Goal: Transaction & Acquisition: Purchase product/service

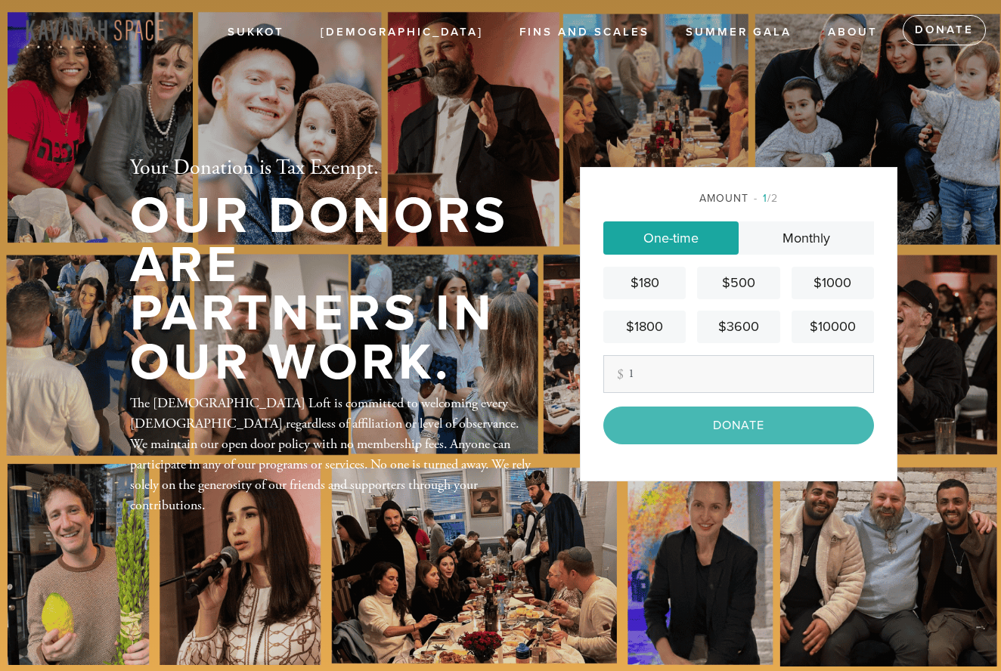
scroll to position [19, 0]
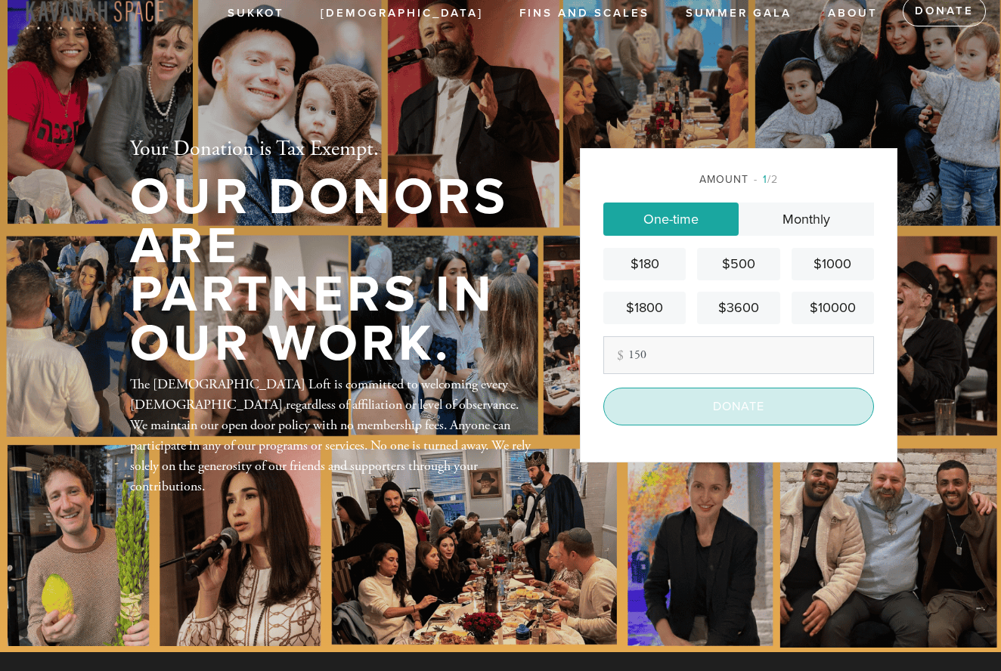
type input "150"
click at [724, 423] on input "Donate" at bounding box center [738, 407] width 271 height 38
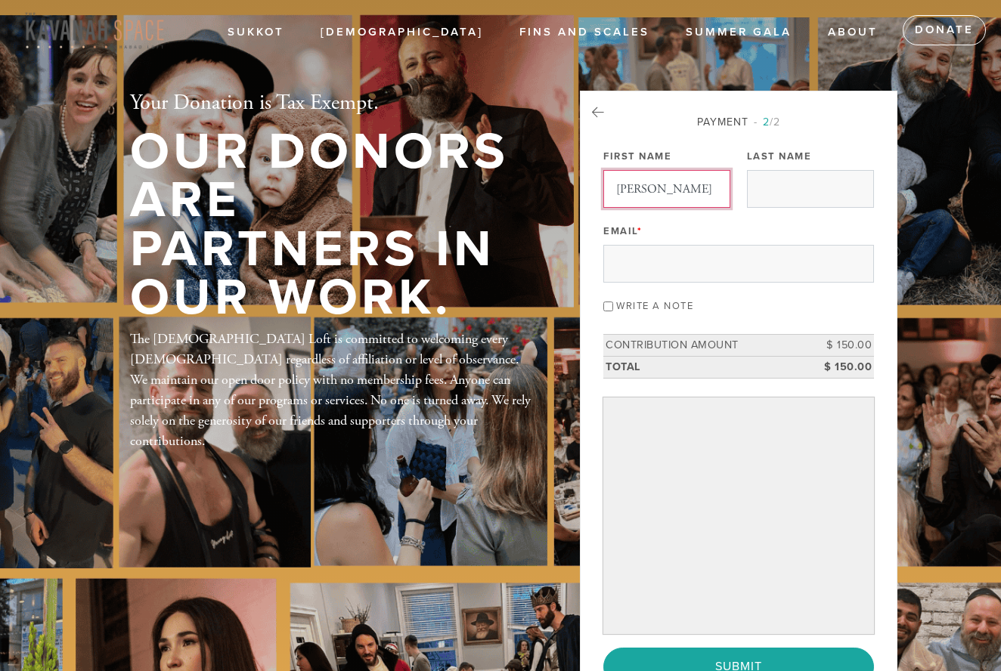
type input "Daniel"
type input "Hanover"
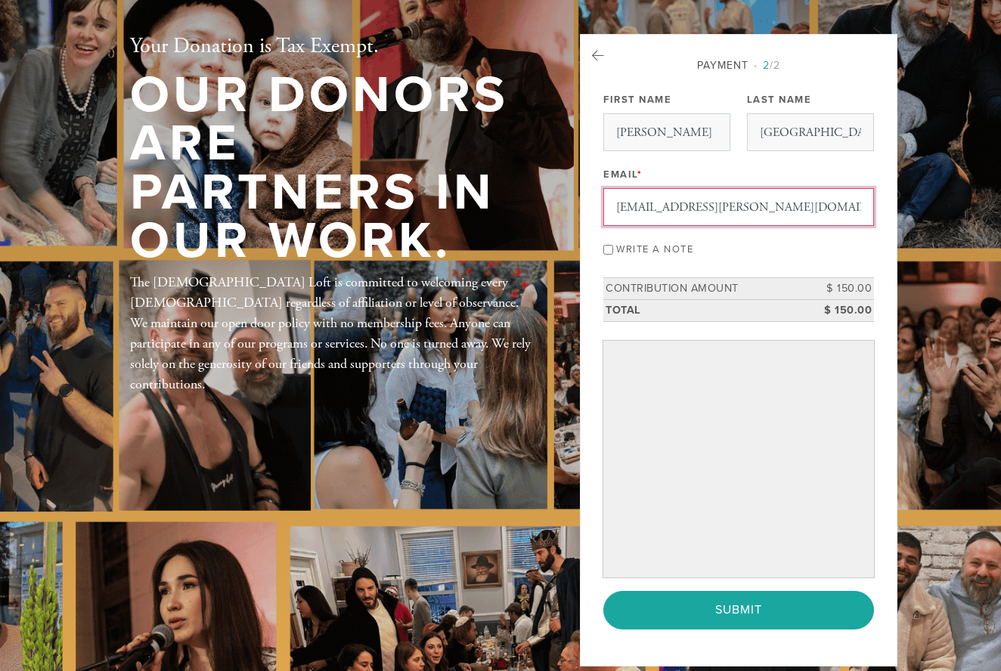
scroll to position [79, 0]
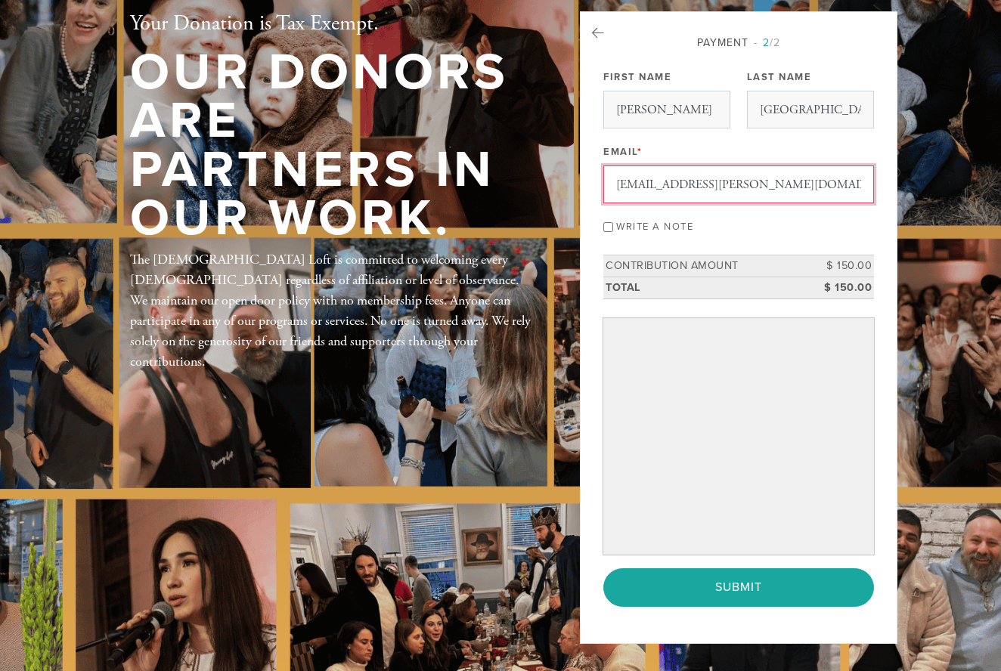
type input "hanover.daniel@gmail.com"
click at [674, 222] on label "Write a note" at bounding box center [654, 227] width 77 height 12
click at [613, 222] on input "Write a note" at bounding box center [608, 227] width 10 height 10
checkbox input "true"
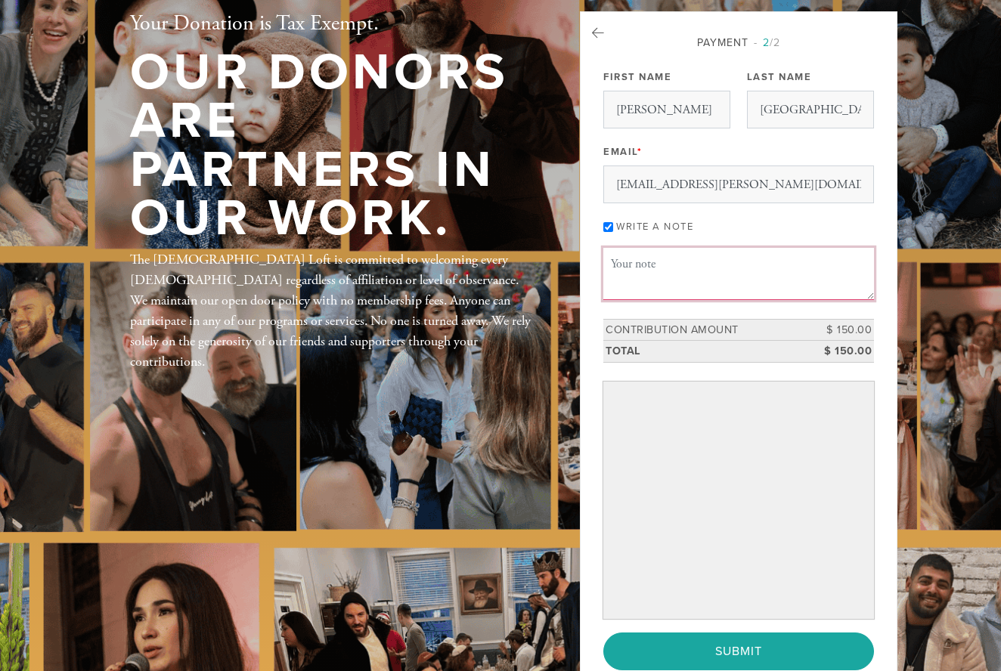
click at [671, 250] on textarea "Message or dedication" at bounding box center [738, 273] width 271 height 51
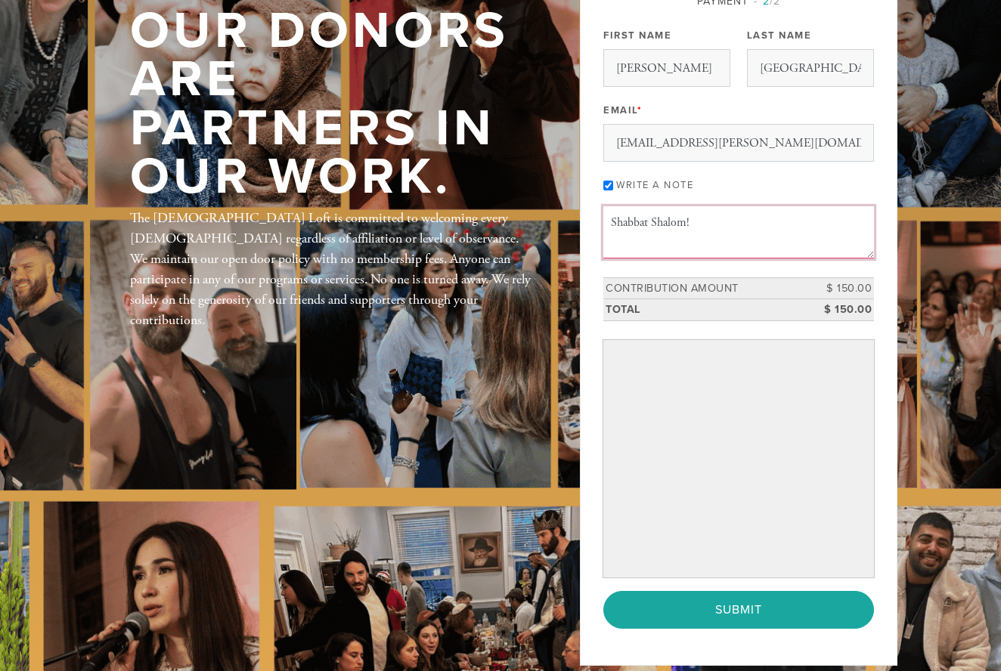
scroll to position [158, 0]
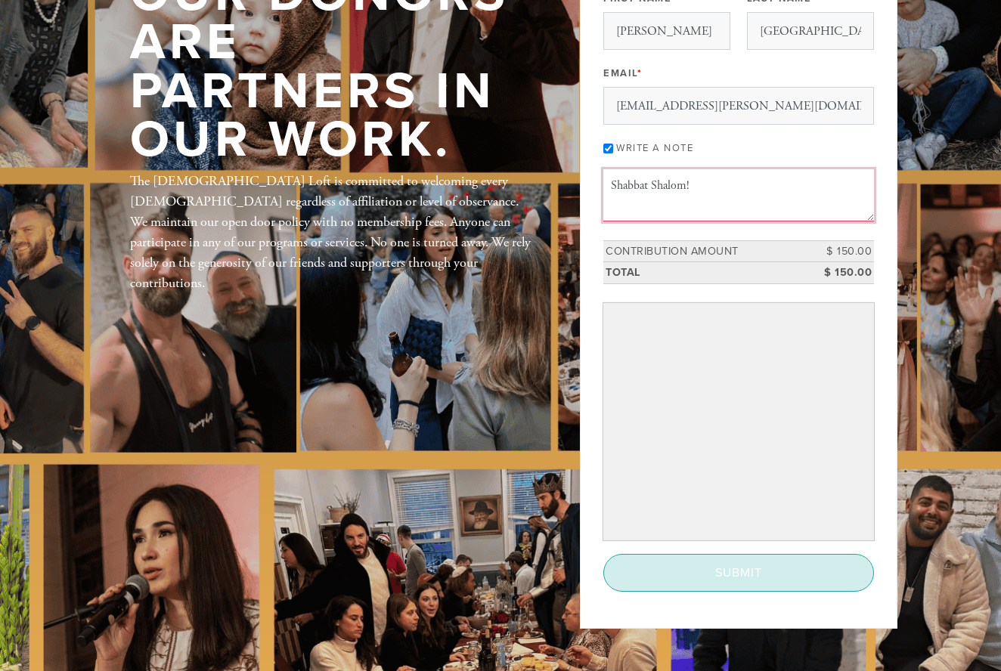
type textarea "Shabbat Shalom!"
click at [779, 579] on input "Submit" at bounding box center [738, 573] width 271 height 38
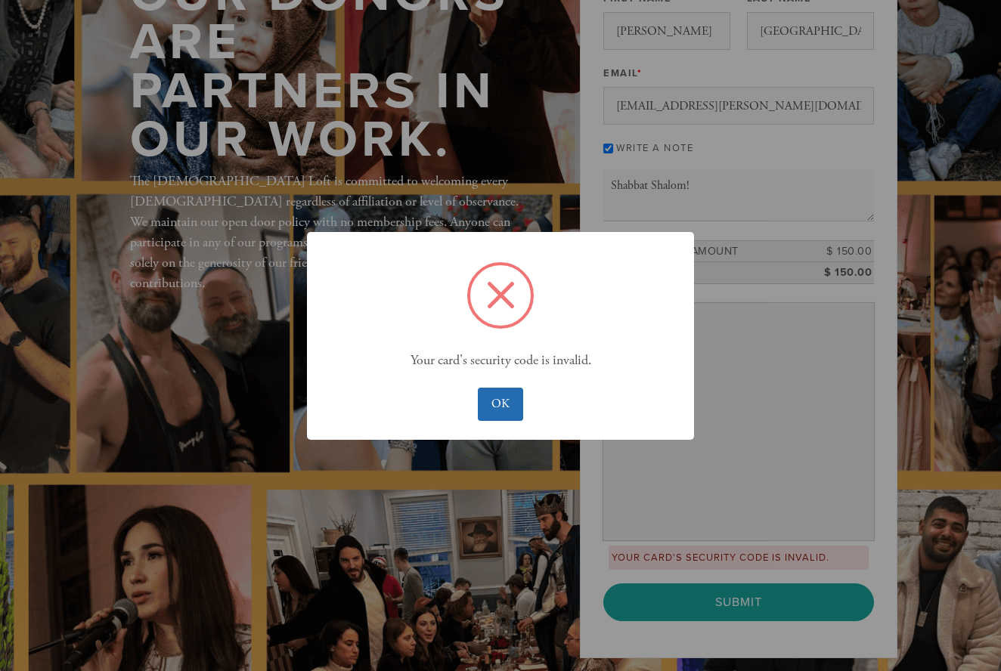
click at [507, 394] on button "OK" at bounding box center [500, 404] width 45 height 33
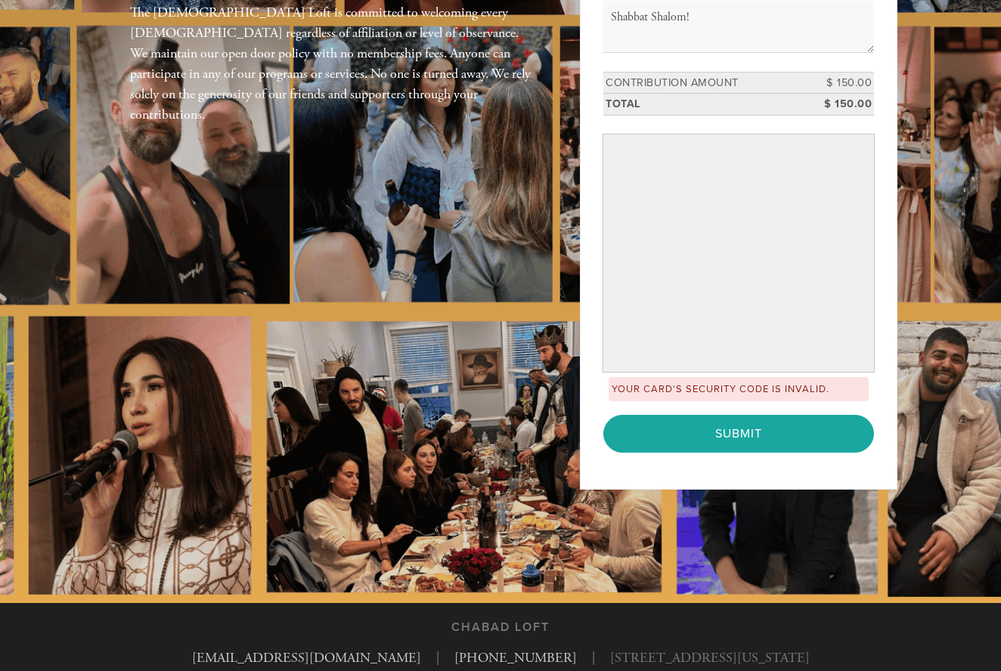
scroll to position [297, 0]
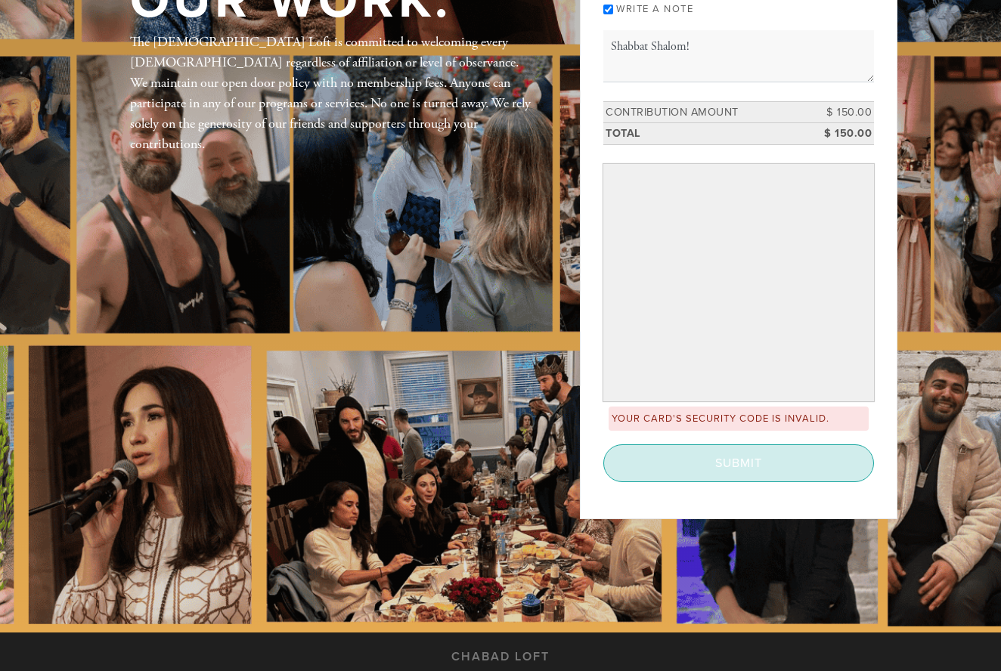
click at [689, 467] on input "Submit" at bounding box center [738, 464] width 271 height 38
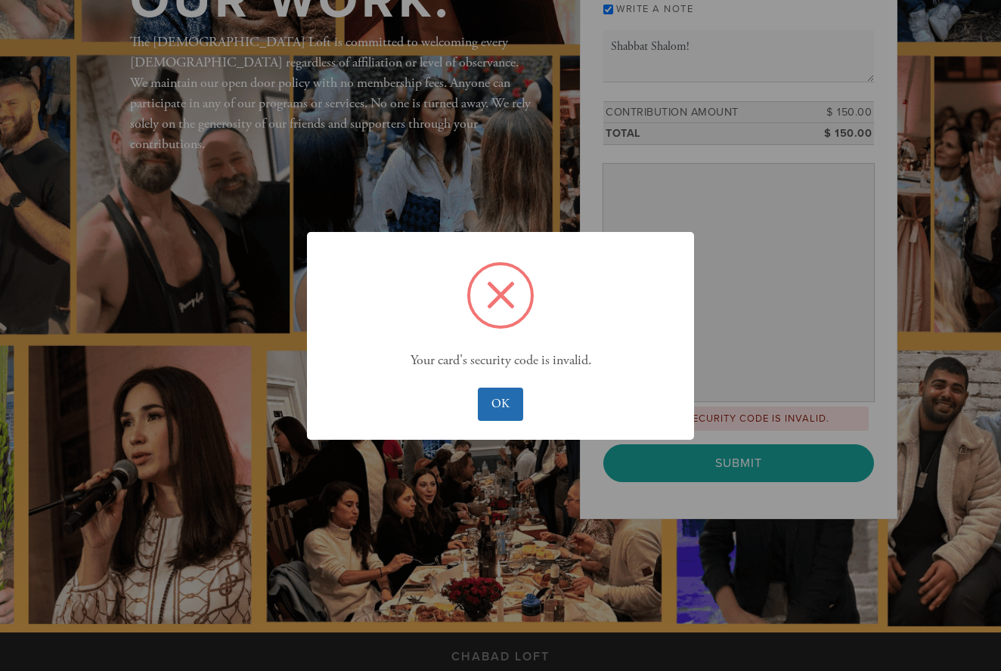
click at [515, 392] on button "OK" at bounding box center [500, 404] width 45 height 33
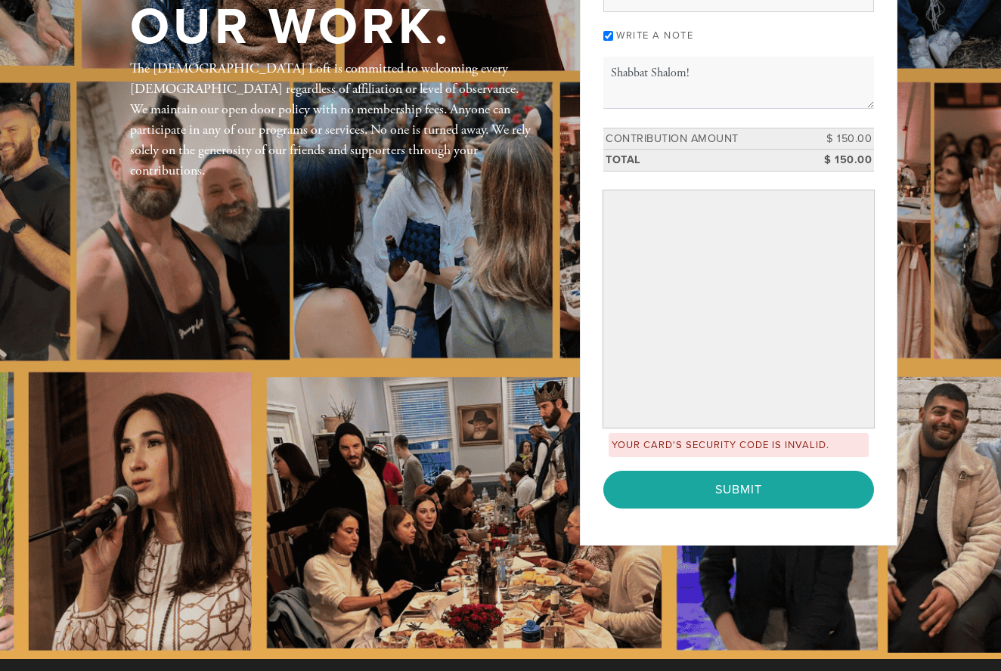
scroll to position [246, 0]
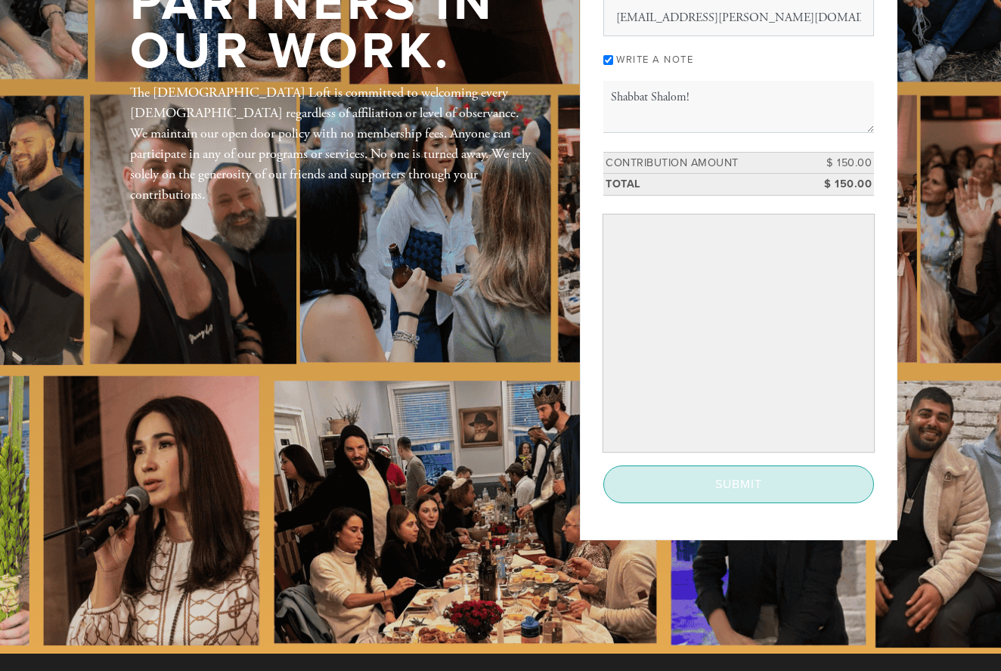
click at [684, 480] on input "Submit" at bounding box center [738, 485] width 271 height 38
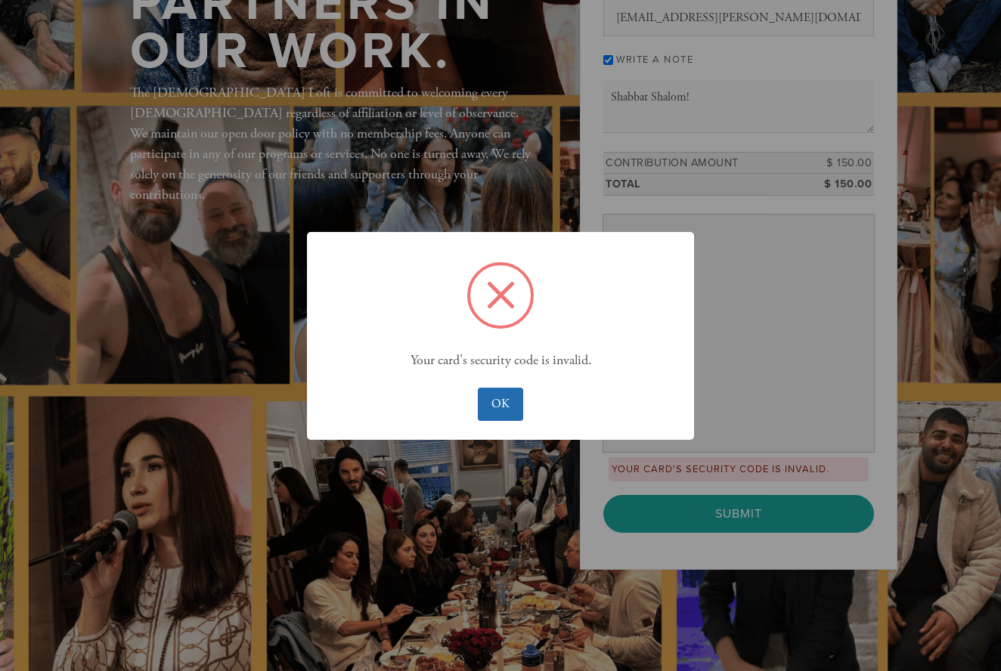
click at [507, 407] on button "OK" at bounding box center [500, 404] width 45 height 33
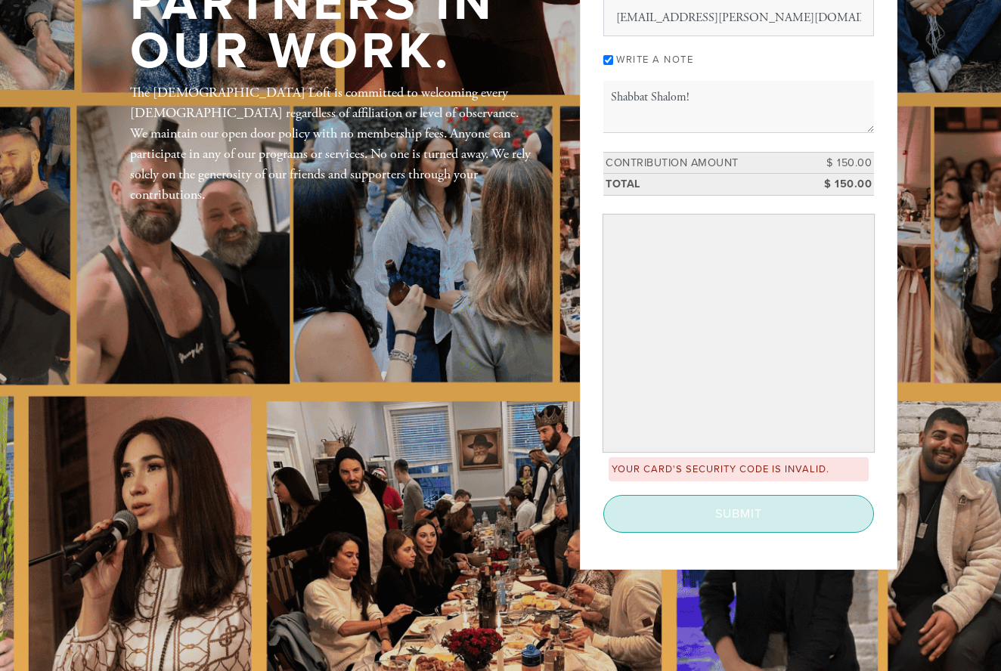
scroll to position [327, 0]
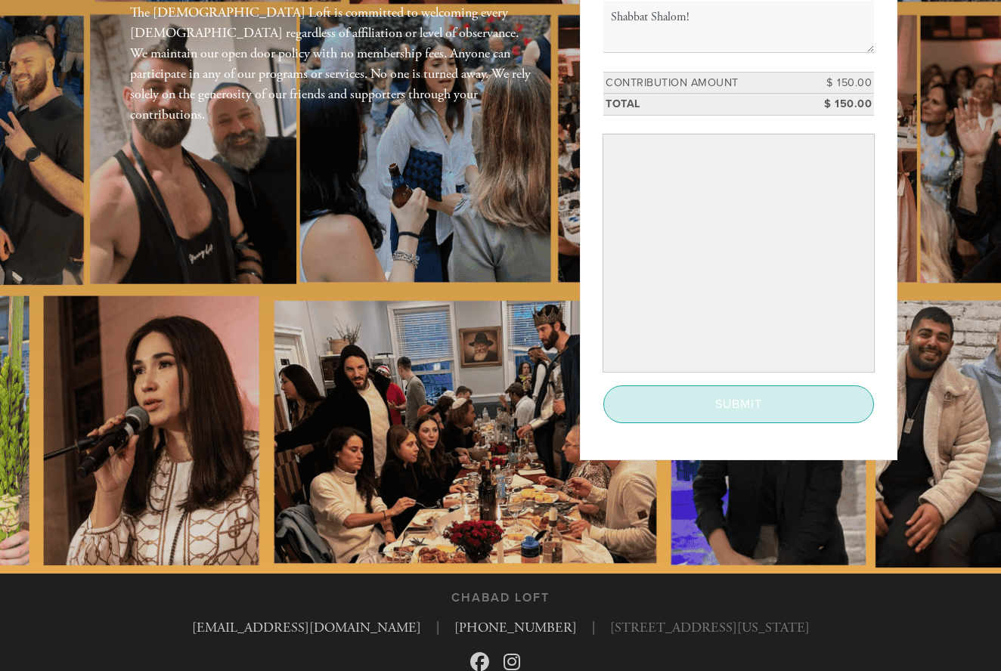
click at [714, 419] on input "Submit" at bounding box center [738, 405] width 271 height 38
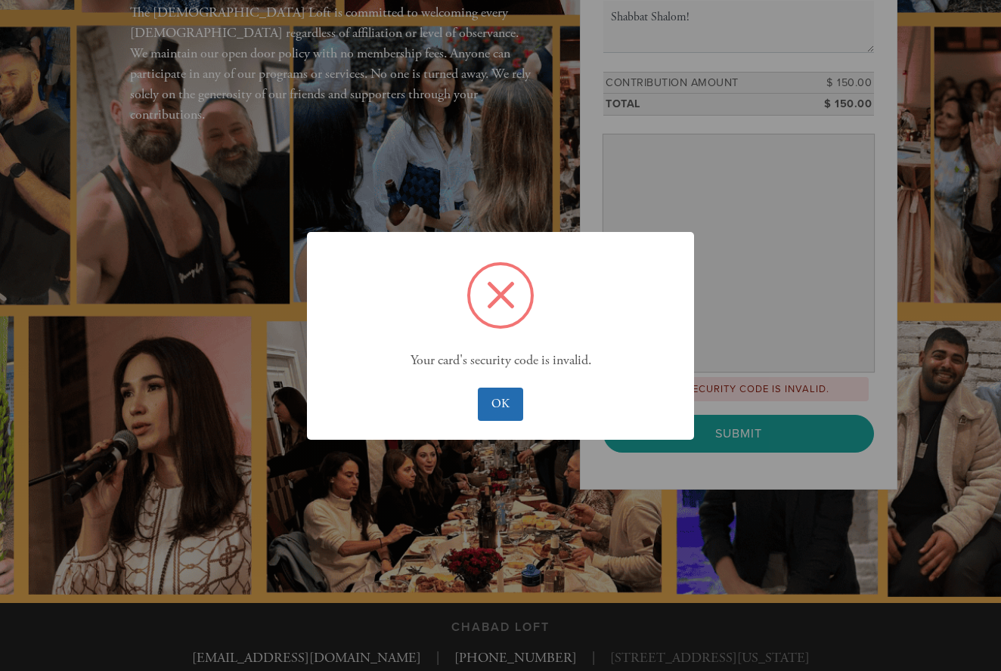
click at [519, 414] on button "OK" at bounding box center [500, 404] width 45 height 33
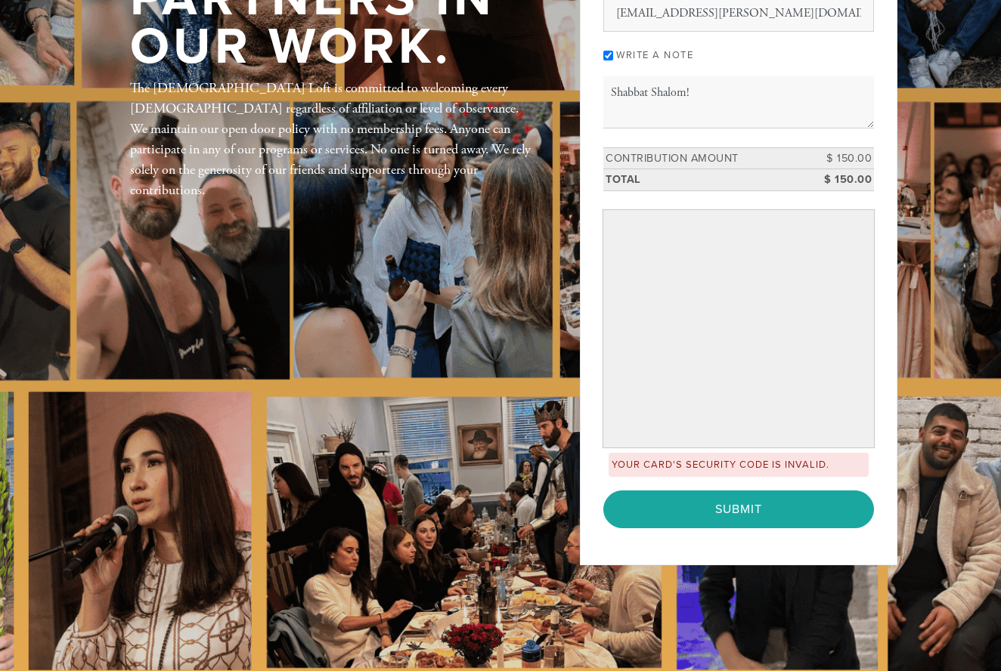
scroll to position [236, 0]
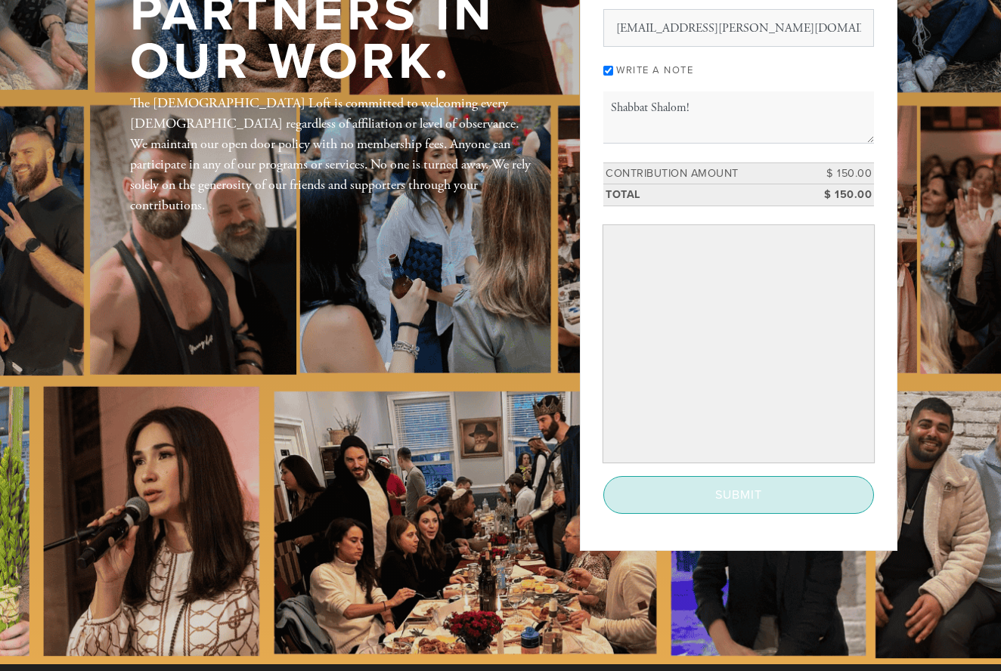
click at [726, 500] on input "Submit" at bounding box center [738, 495] width 271 height 38
